Goal: Information Seeking & Learning: Learn about a topic

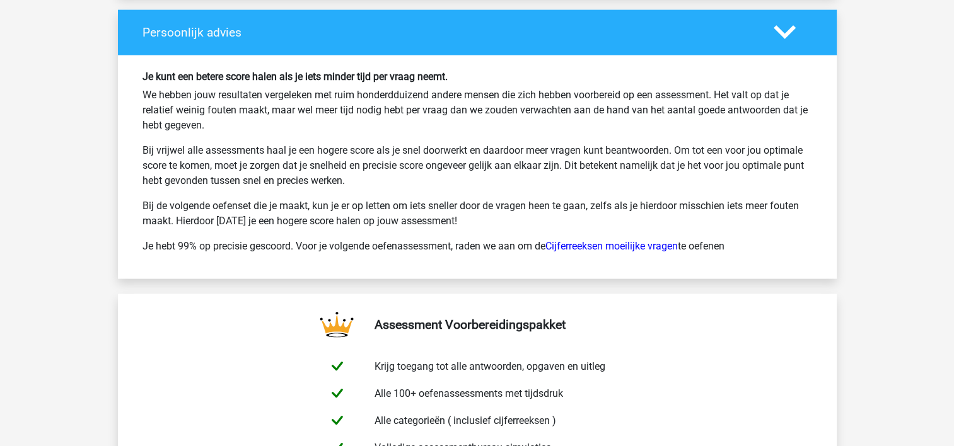
scroll to position [2463, 0]
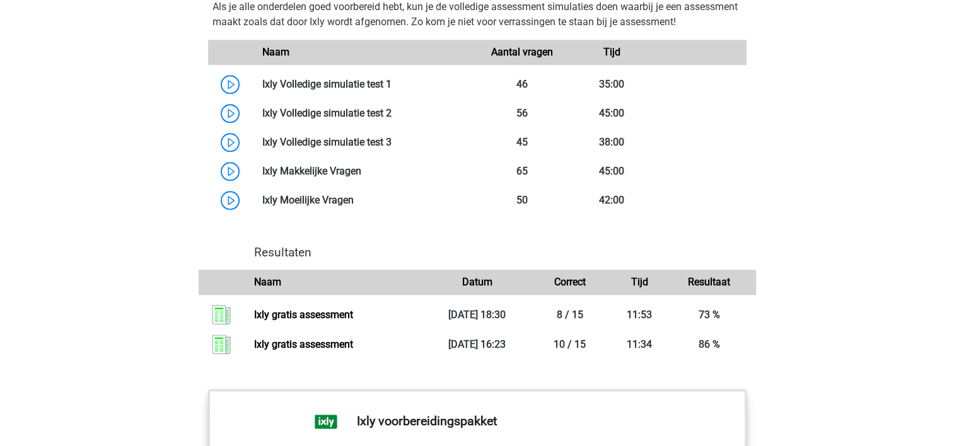
scroll to position [1261, 0]
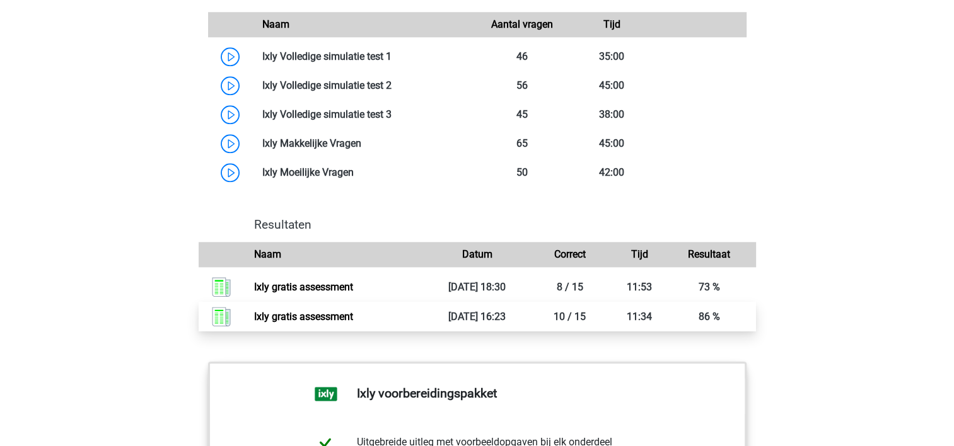
click at [254, 311] on link "Ixly gratis assessment" at bounding box center [303, 317] width 99 height 12
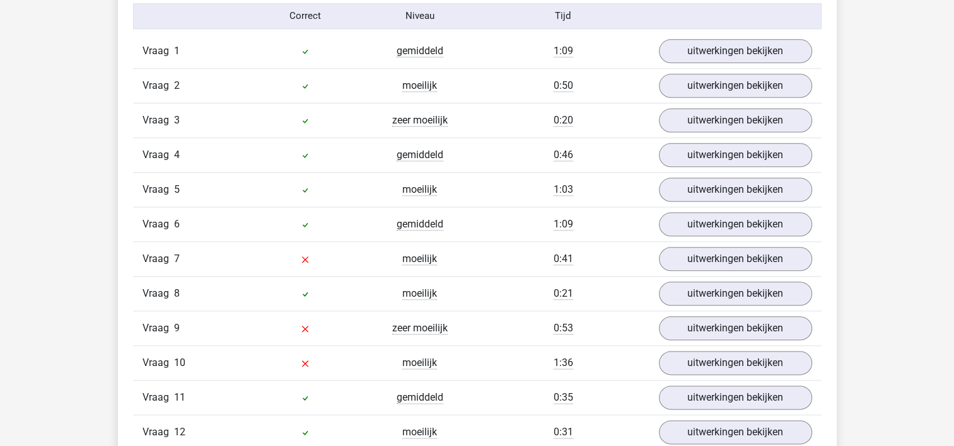
scroll to position [1450, 0]
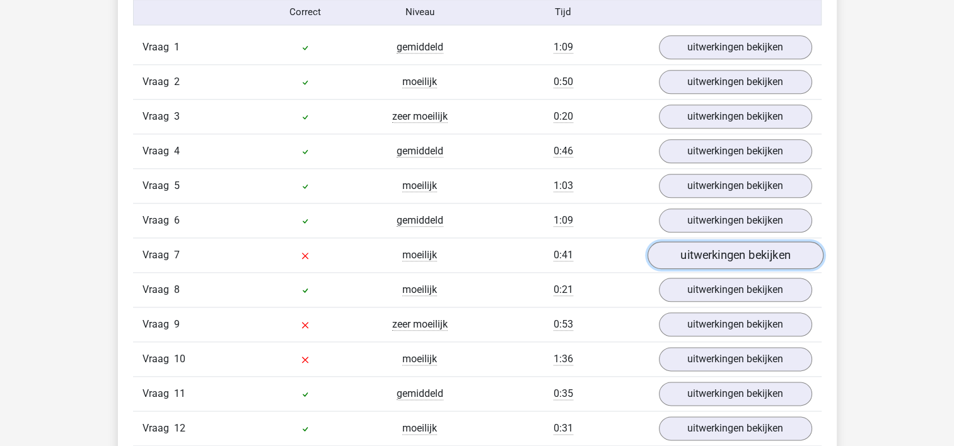
click at [742, 253] on link "uitwerkingen bekijken" at bounding box center [735, 255] width 176 height 28
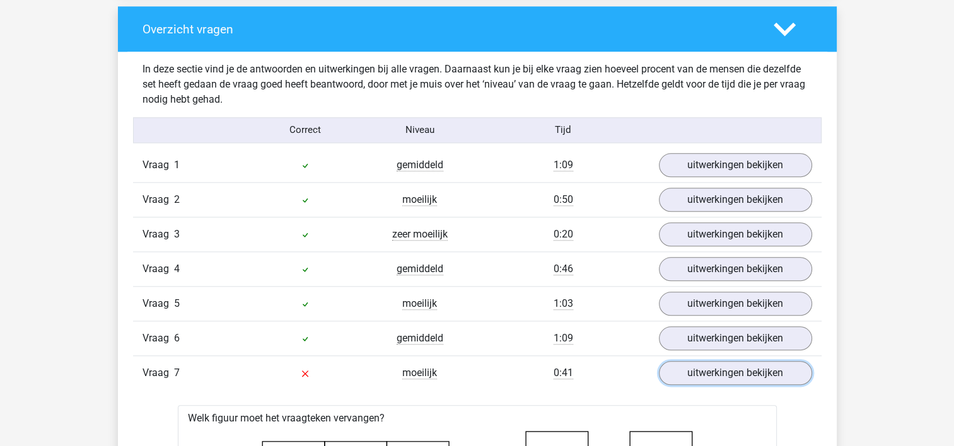
scroll to position [1324, 0]
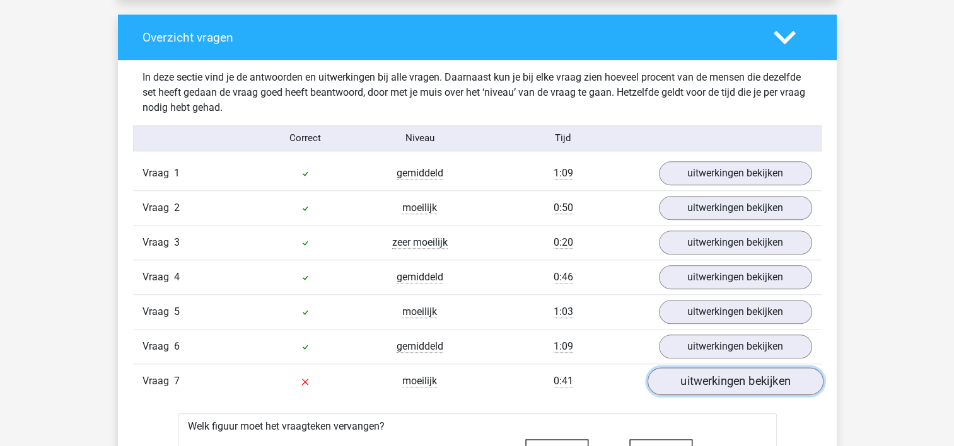
click at [722, 390] on link "uitwerkingen bekijken" at bounding box center [735, 382] width 176 height 28
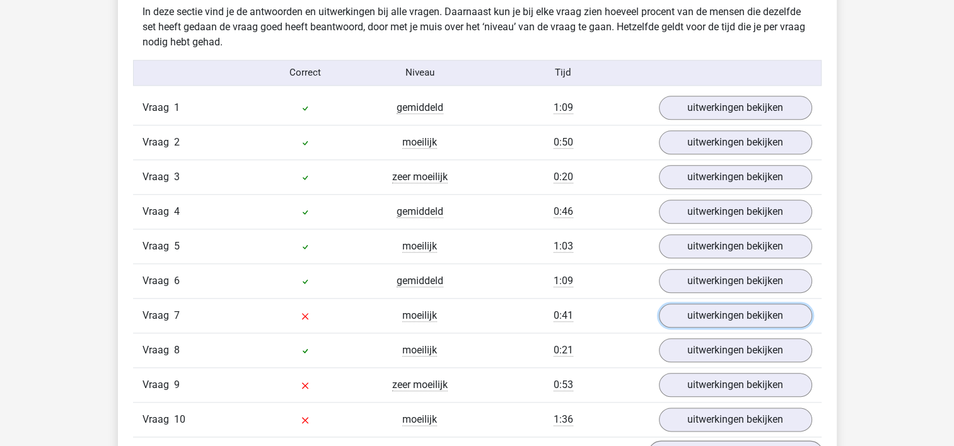
scroll to position [1513, 0]
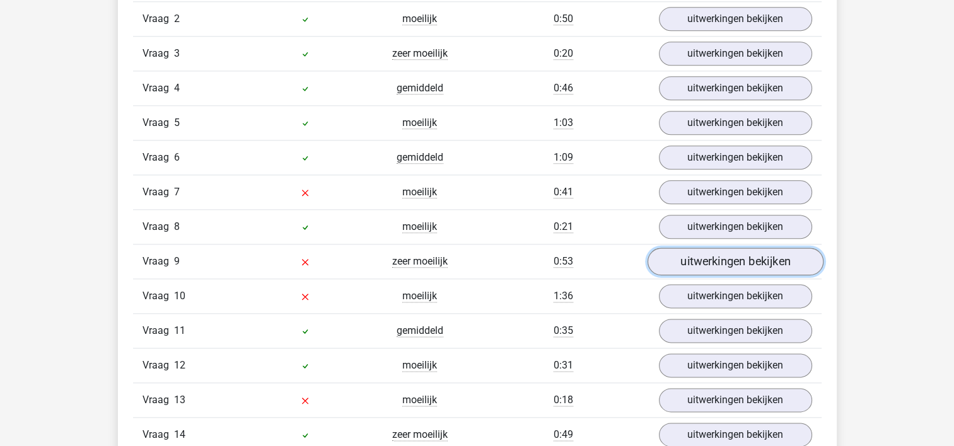
click at [719, 258] on link "uitwerkingen bekijken" at bounding box center [735, 262] width 176 height 28
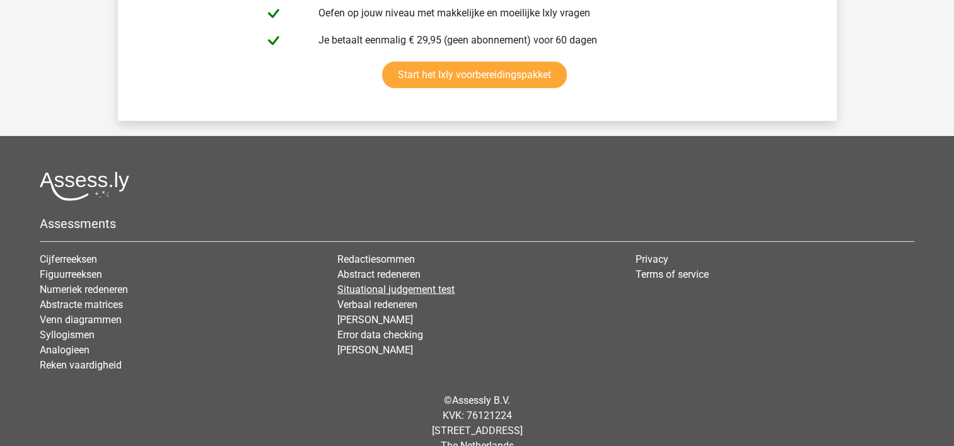
scroll to position [4080, 0]
